Goal: Feedback & Contribution: Leave review/rating

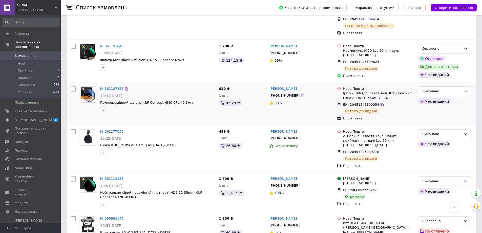
scroll to position [329, 0]
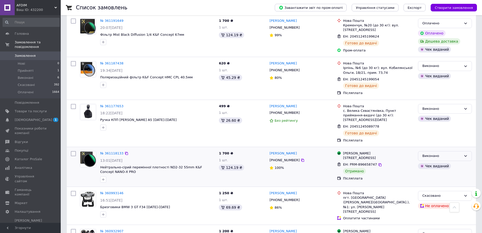
click at [434, 153] on div "Виконано" at bounding box center [441, 155] width 39 height 5
click at [435, 180] on li "Оплачено" at bounding box center [444, 184] width 53 height 9
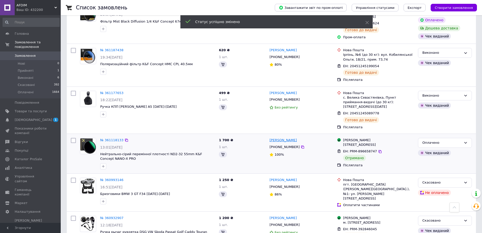
scroll to position [316, 0]
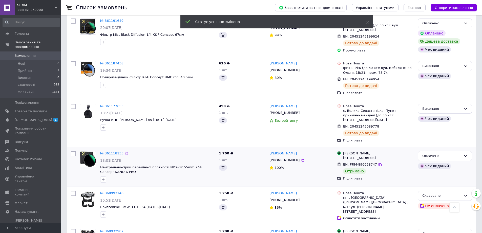
click at [282, 151] on link "[PERSON_NAME]" at bounding box center [283, 153] width 27 height 5
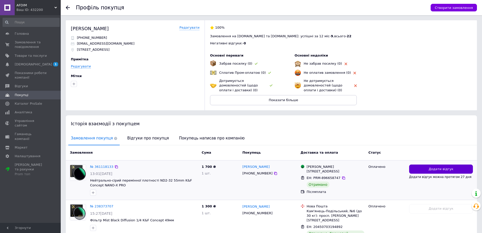
click at [424, 168] on button "Додати відгук" at bounding box center [441, 168] width 64 height 9
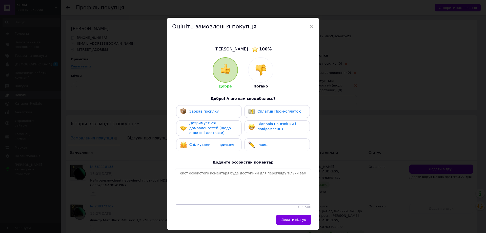
click at [214, 114] on div "Забрав посилку" at bounding box center [208, 111] width 57 height 7
click at [297, 220] on button "Додати відгук" at bounding box center [293, 219] width 35 height 10
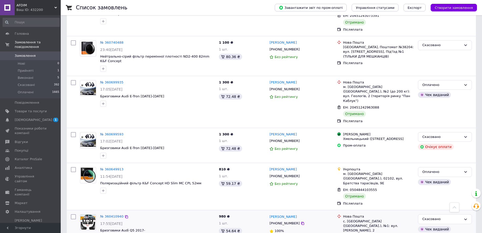
scroll to position [703, 0]
